Goal: Information Seeking & Learning: Check status

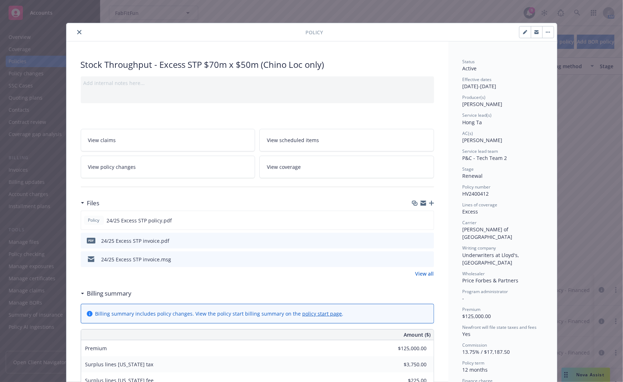
scroll to position [178, 0]
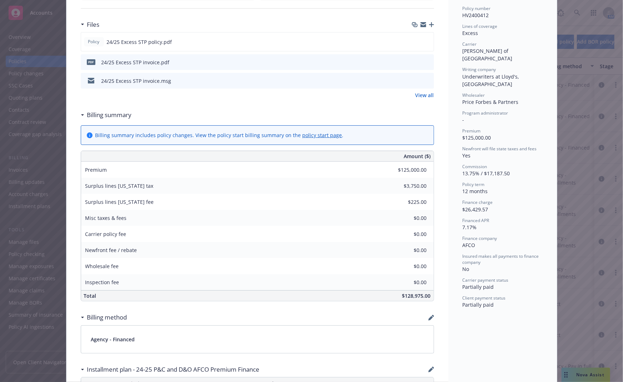
click at [574, 125] on div "Policy Stock Throughput - Excess STP $70m x $50m (Chino Loc only) Add internal …" at bounding box center [311, 191] width 623 height 382
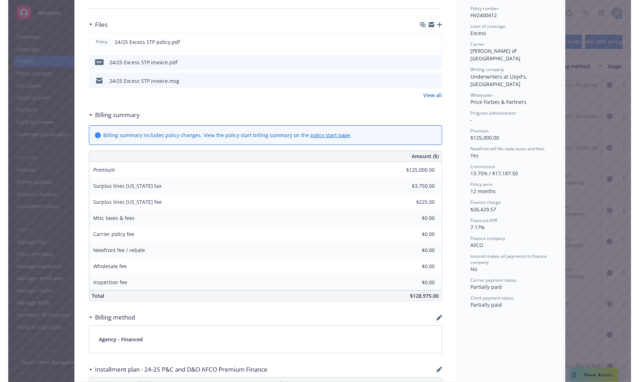
scroll to position [0, 0]
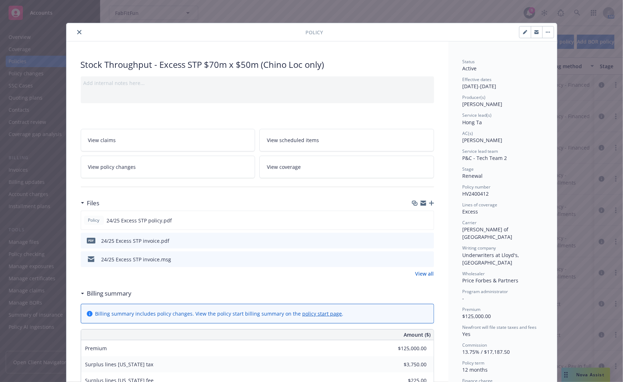
click at [71, 30] on div at bounding box center [187, 32] width 236 height 9
click at [77, 30] on icon "close" at bounding box center [79, 32] width 4 height 4
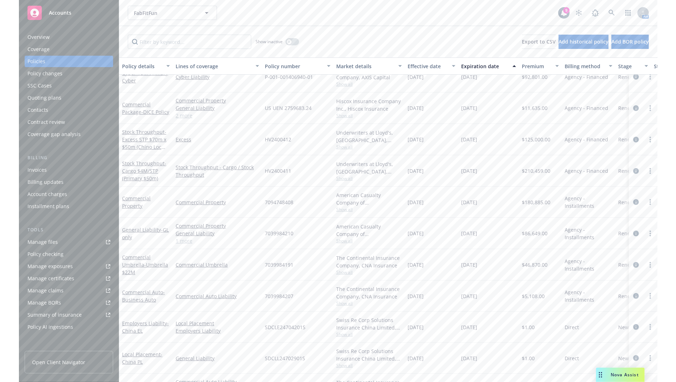
scroll to position [242, 0]
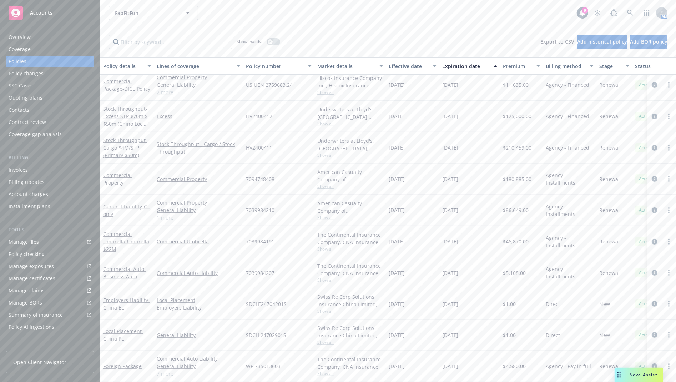
click at [622, 362] on link "circleInformation" at bounding box center [654, 366] width 9 height 9
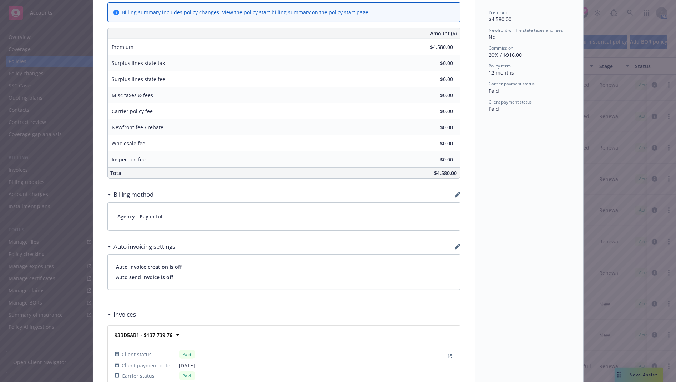
scroll to position [178, 0]
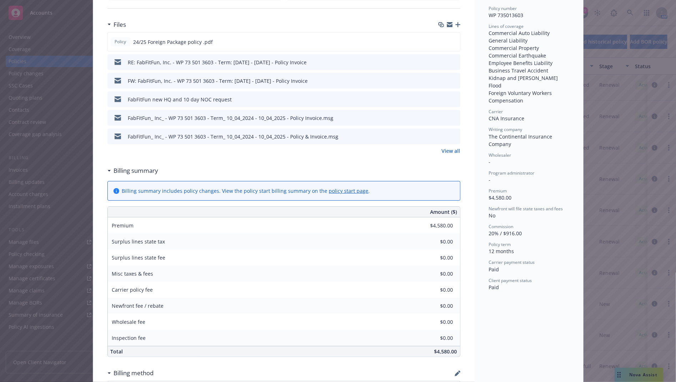
click at [610, 235] on div "Policy Foreign Package Add internal notes here... View claims View scheduled it…" at bounding box center [338, 191] width 676 height 382
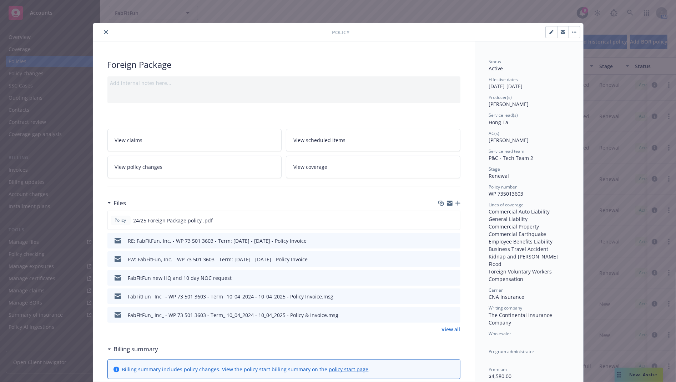
click at [104, 33] on icon "close" at bounding box center [106, 32] width 4 height 4
click at [104, 32] on icon "close" at bounding box center [106, 32] width 4 height 4
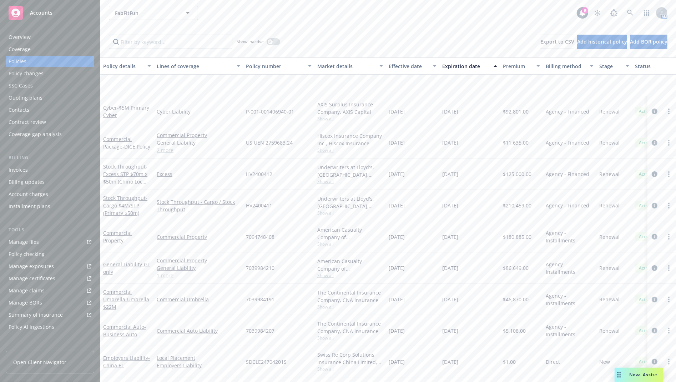
scroll to position [242, 0]
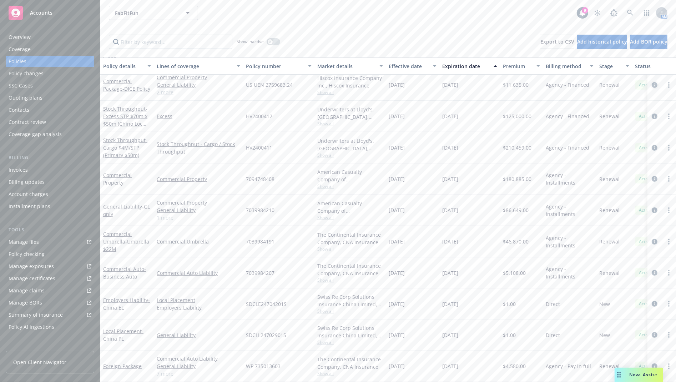
click at [622, 82] on icon "circleInformation" at bounding box center [655, 85] width 6 height 6
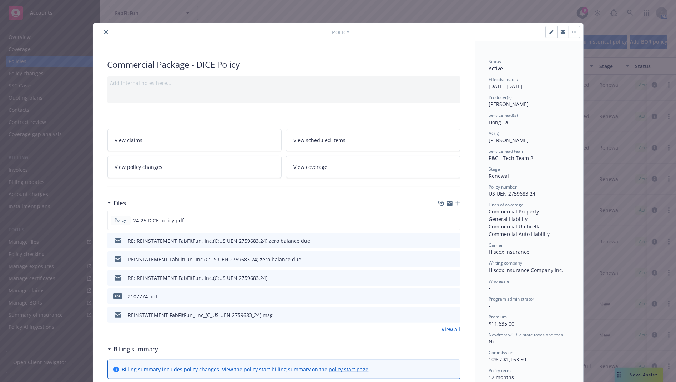
click at [104, 31] on icon "close" at bounding box center [106, 32] width 4 height 4
